Goal: Transaction & Acquisition: Purchase product/service

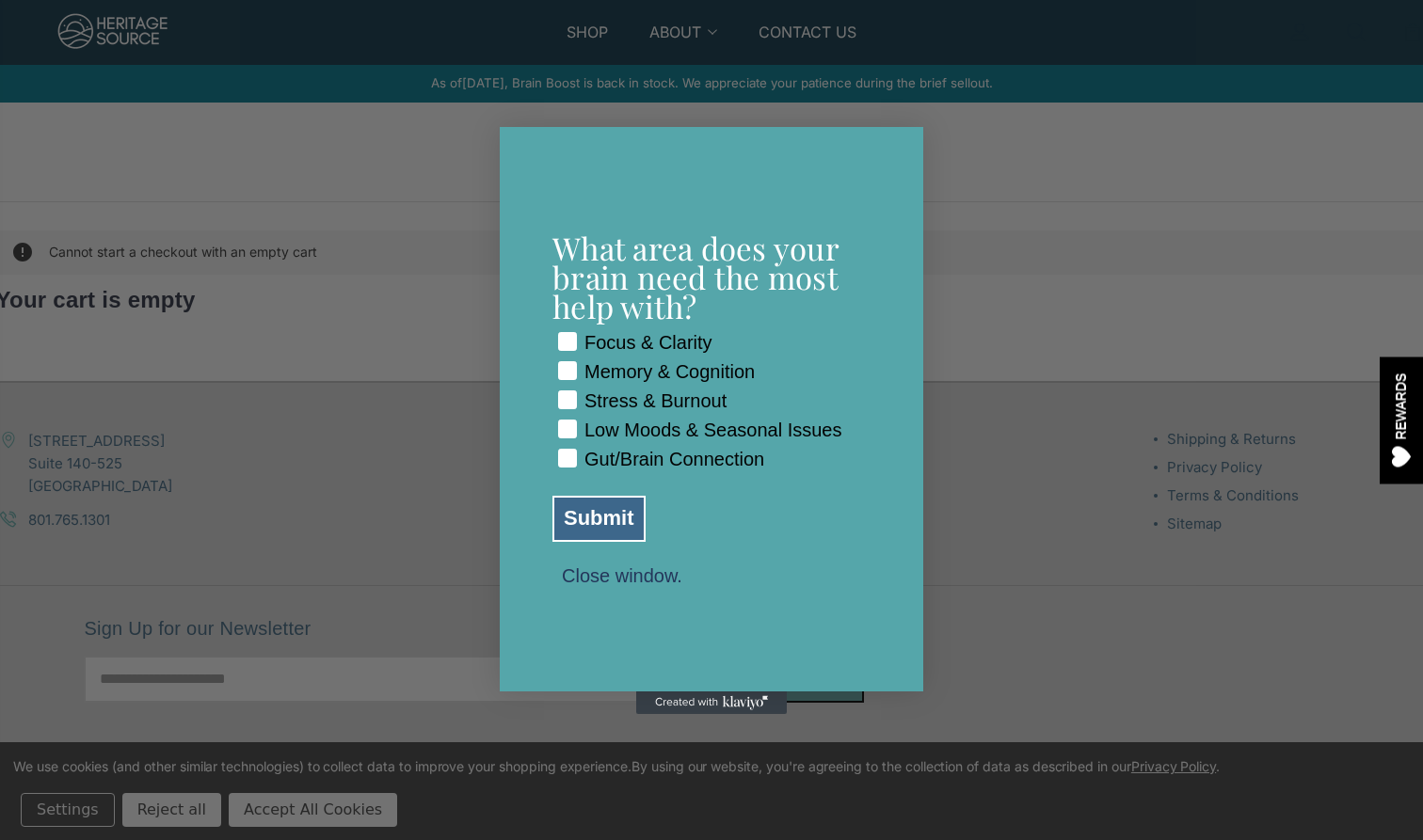
click at [610, 583] on button "Close window." at bounding box center [621, 574] width 139 height 17
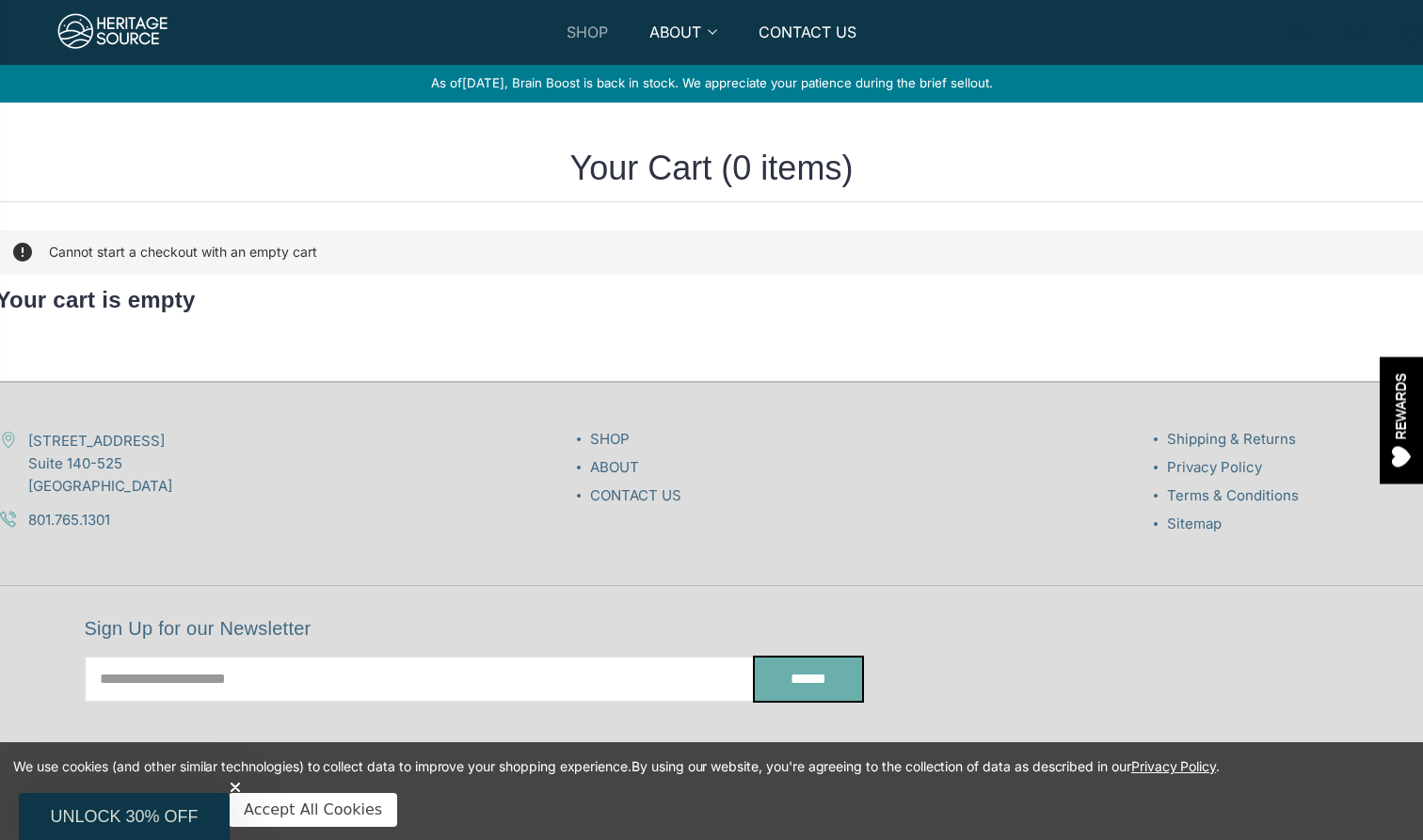
click at [592, 33] on link "SHOP" at bounding box center [587, 43] width 41 height 43
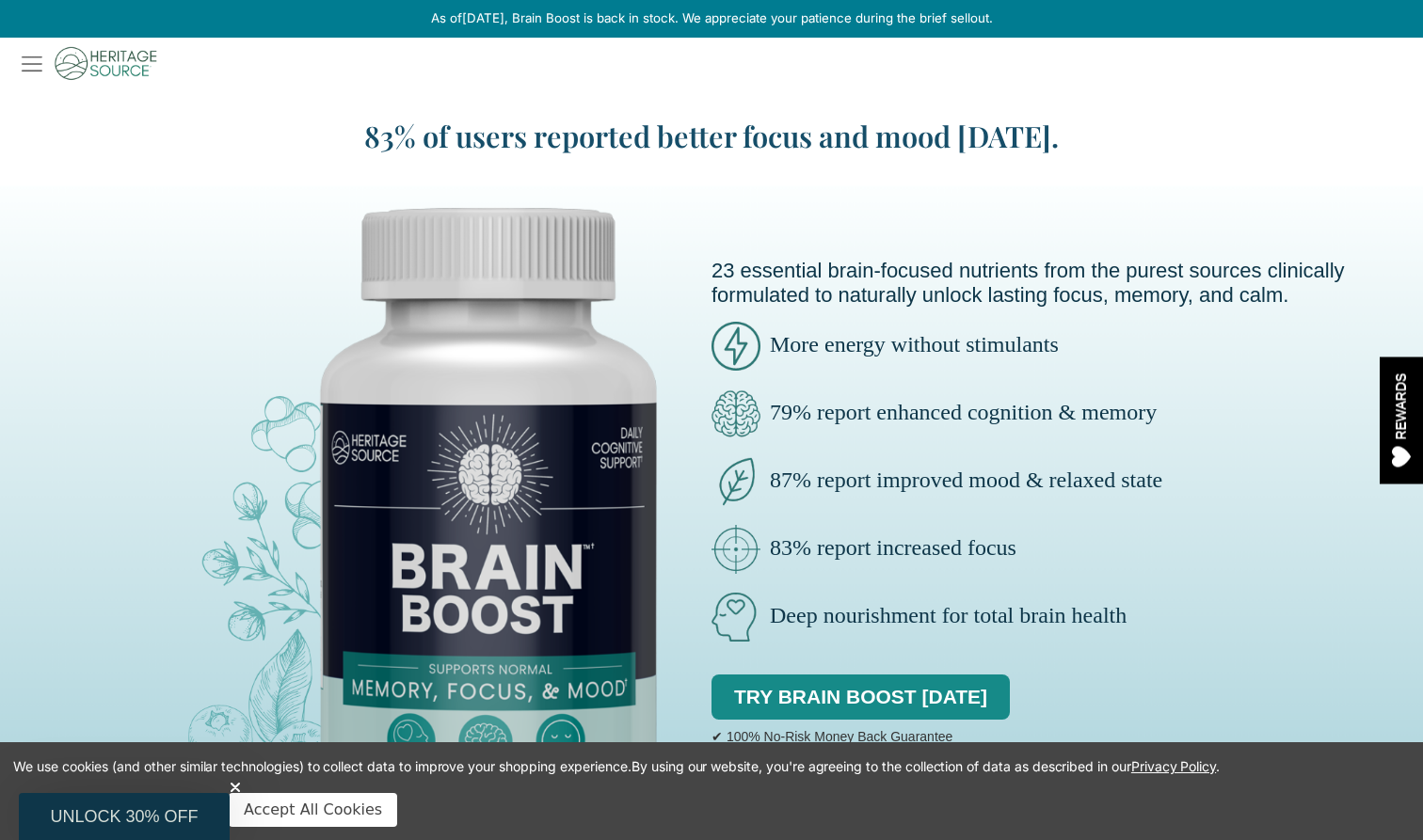
click at [281, 562] on img at bounding box center [356, 528] width 691 height 691
click at [279, 816] on button "Accept All Cookies" at bounding box center [312, 810] width 168 height 33
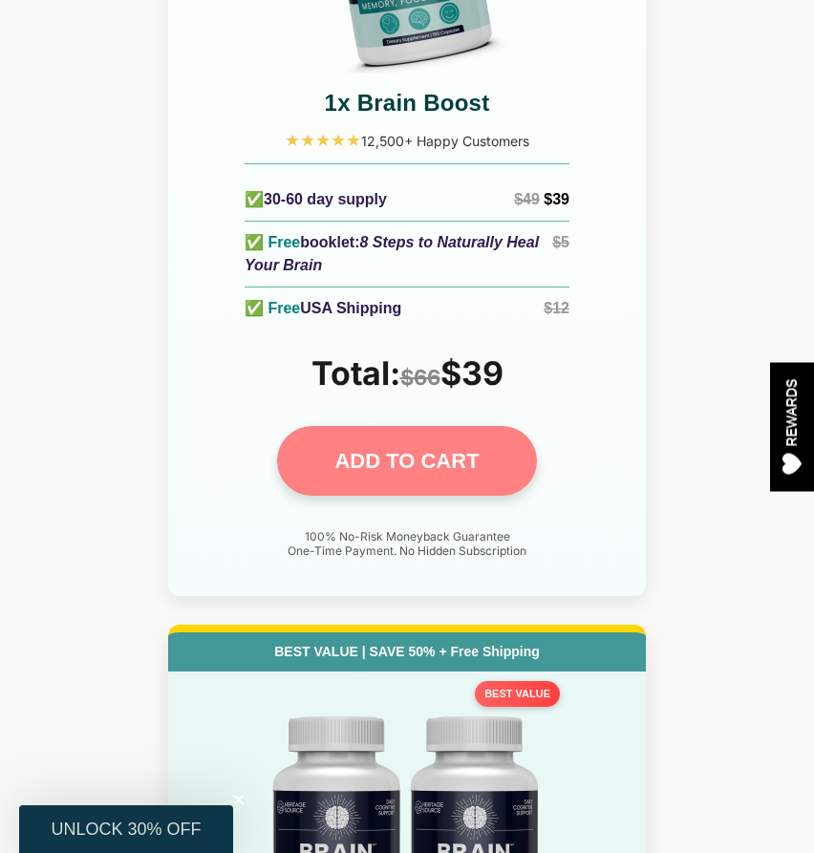
scroll to position [9851, 0]
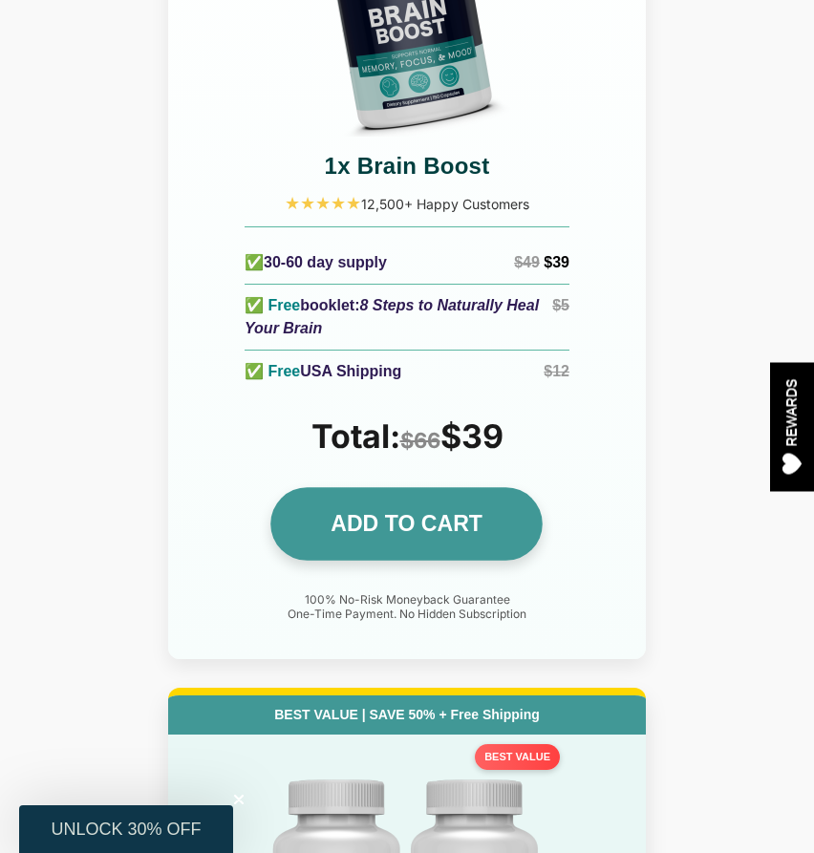
click at [436, 488] on link "ADD TO CART" at bounding box center [407, 525] width 272 height 74
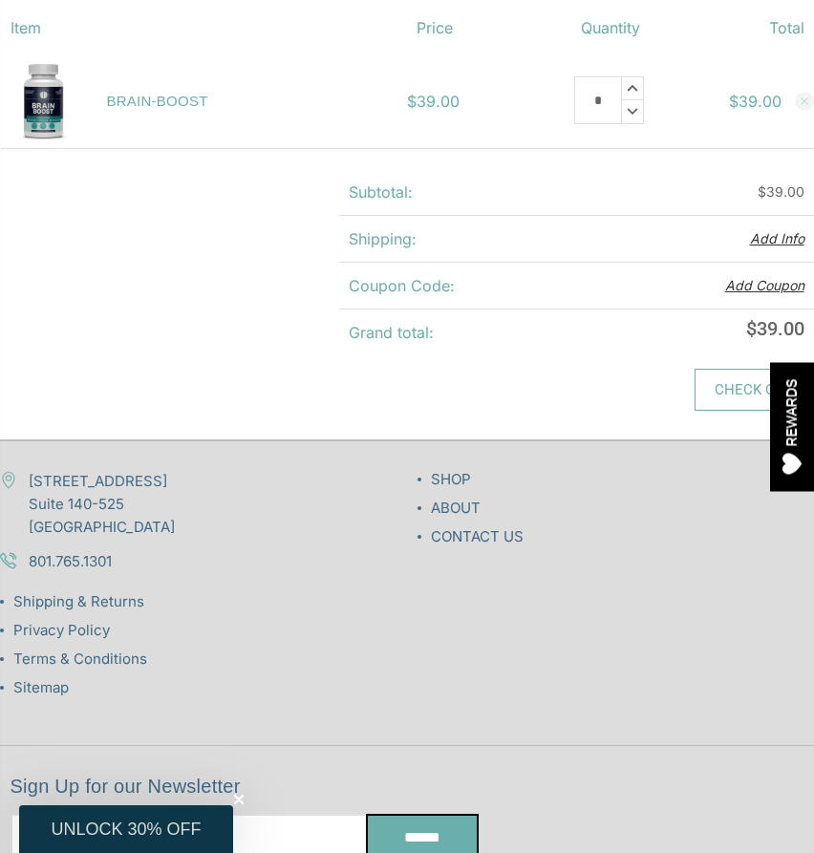
scroll to position [311, 0]
click at [722, 400] on link "Check out" at bounding box center [754, 390] width 119 height 42
